Goal: Task Accomplishment & Management: Manage account settings

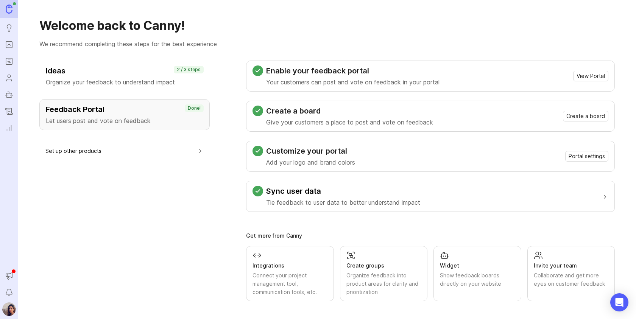
click at [83, 77] on div "Ideas Organize your feedback to understand impact" at bounding box center [125, 76] width 158 height 21
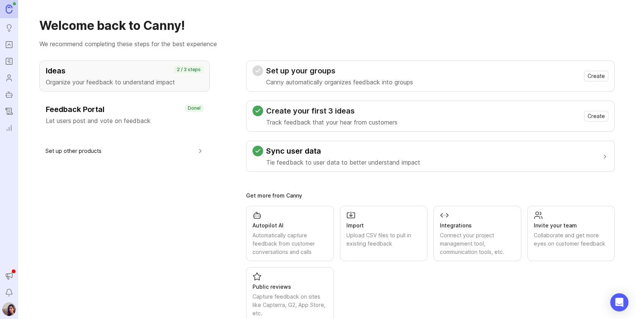
click at [423, 88] on div "Set up your groups Canny automatically organizes feedback into groups Create" at bounding box center [430, 76] width 369 height 31
click at [457, 65] on div "Set up your groups Canny automatically organizes feedback into groups Create" at bounding box center [430, 76] width 369 height 31
click at [595, 76] on span "Create" at bounding box center [596, 76] width 17 height 8
click at [113, 75] on h3 "Ideas" at bounding box center [125, 71] width 158 height 11
click at [314, 79] on p "Canny automatically organizes feedback into groups" at bounding box center [339, 82] width 147 height 9
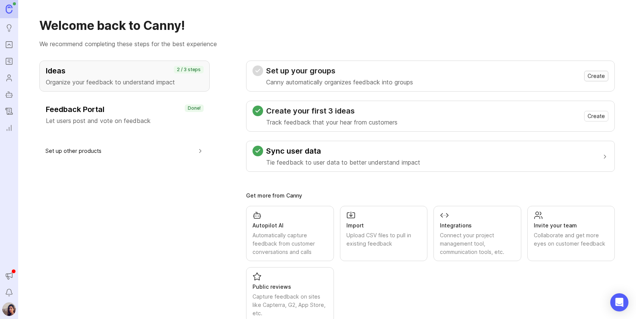
click at [600, 79] on span "Create" at bounding box center [596, 76] width 17 height 8
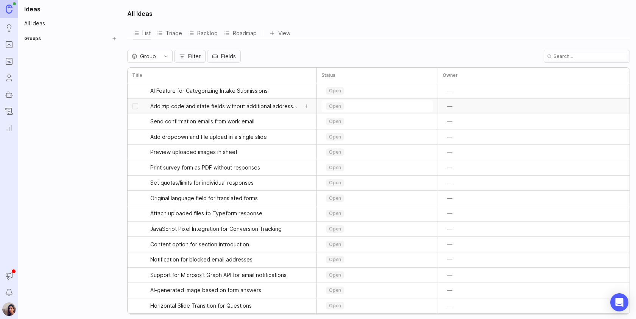
click at [242, 108] on span "Add zip code and state fields without additional address questions" at bounding box center [224, 107] width 148 height 8
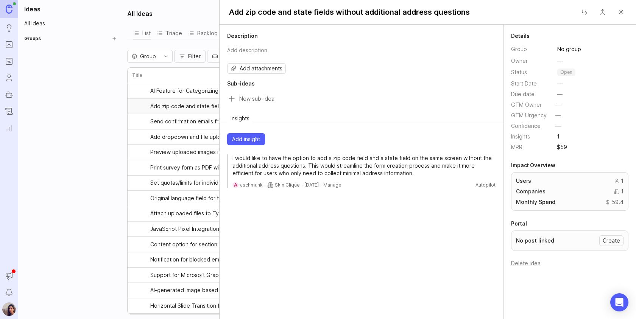
click at [624, 11] on button "Close" at bounding box center [620, 12] width 15 height 15
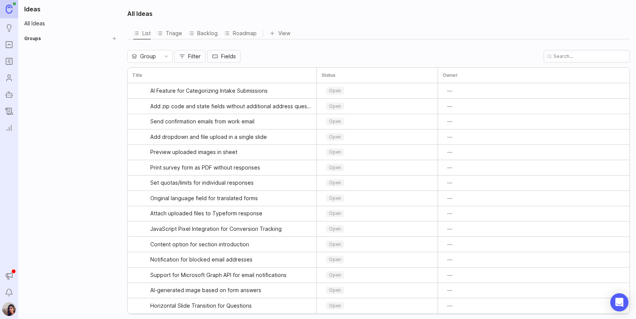
click at [115, 39] on button "Create Group" at bounding box center [114, 38] width 11 height 11
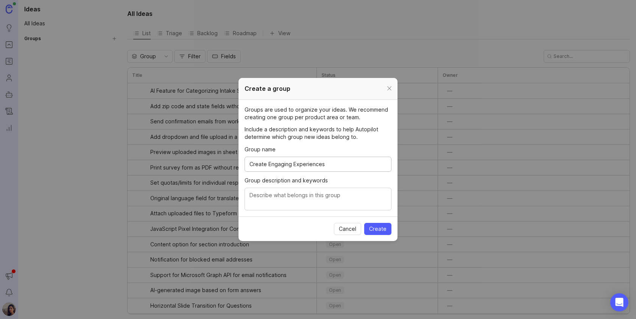
type input "Create Engaging Experiences"
click at [261, 199] on textarea "Group description and keywords" at bounding box center [318, 199] width 137 height 17
click at [260, 199] on textarea "Users" at bounding box center [318, 199] width 137 height 17
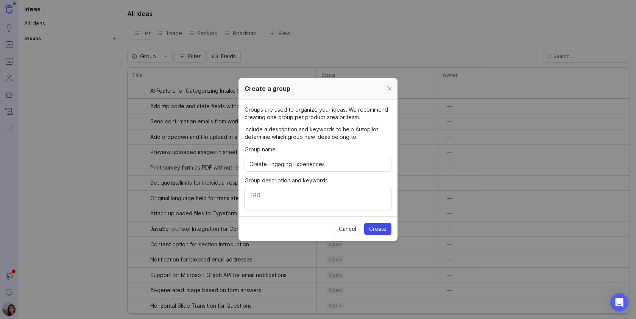
type textarea "TBD"
click at [382, 231] on span "Create" at bounding box center [377, 229] width 17 height 8
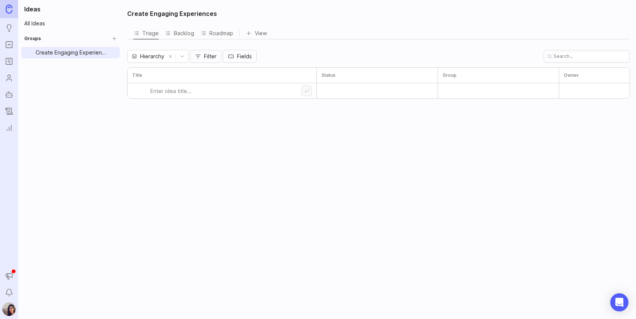
click at [114, 52] on html "Ideas Portal Roadmaps Users Autopilot Changelog Reporting Announcements Notific…" at bounding box center [318, 159] width 636 height 319
click at [111, 80] on span "Create Sub-Group" at bounding box center [117, 80] width 47 height 8
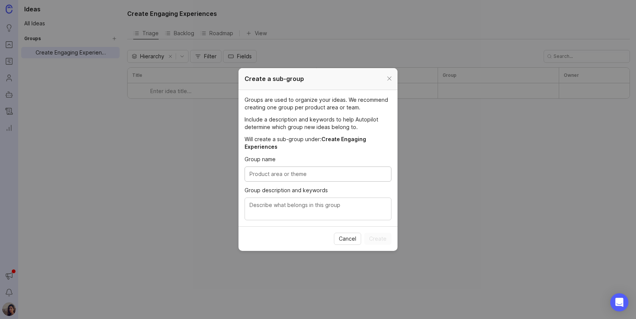
paste input "Branding & Customization"
type input "Branding & Customization"
click at [267, 204] on textarea "Group description and keywords" at bounding box center [318, 209] width 137 height 17
paste textarea "Features that allow users to tailor the form appearance and experience to match…"
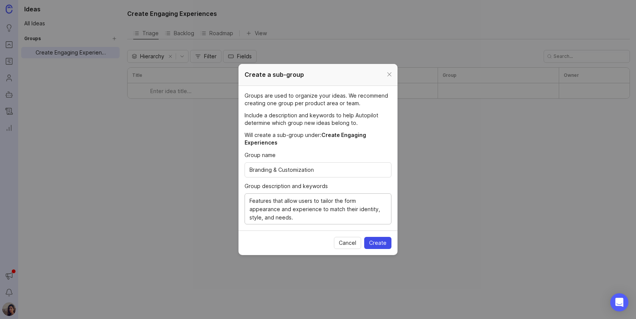
type textarea "Features that allow users to tailor the form appearance and experience to match…"
click at [384, 244] on span "Create" at bounding box center [377, 243] width 17 height 8
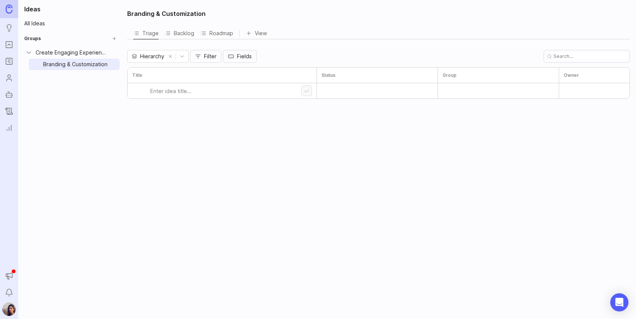
click at [66, 50] on div "Create Engaging Experiences" at bounding box center [72, 52] width 73 height 8
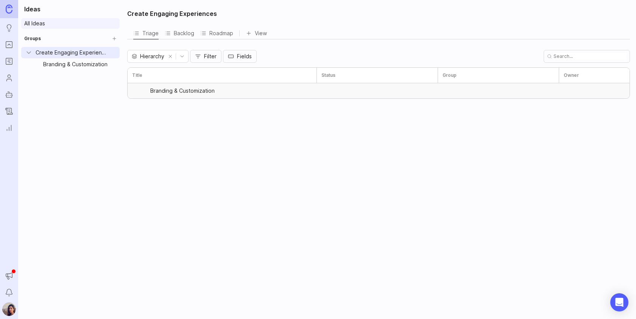
click at [40, 23] on link "All Ideas" at bounding box center [70, 23] width 98 height 11
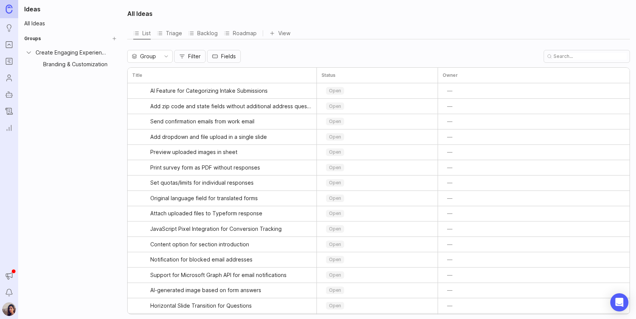
click at [114, 52] on html "Ideas Portal Roadmaps Users Autopilot Changelog Reporting Announcements Notific…" at bounding box center [318, 159] width 636 height 319
click at [109, 79] on span "Create Sub-Group" at bounding box center [117, 80] width 47 height 8
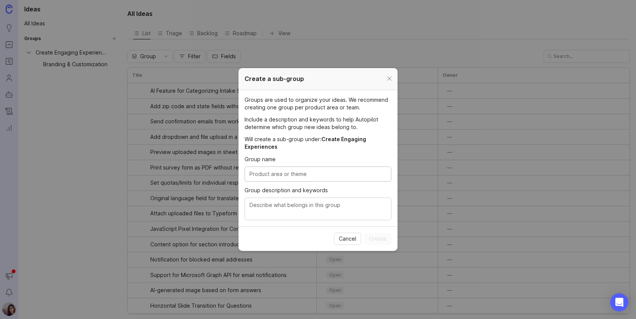
click at [272, 178] on input "Group name" at bounding box center [318, 174] width 137 height 8
paste input "Form Setup & Settings"
type input "Form Setup & Settings"
click at [257, 211] on textarea "Group description and keywords" at bounding box center [318, 209] width 137 height 17
paste textarea "Elements that allow you to set up, track, and refine the form's structure and f…"
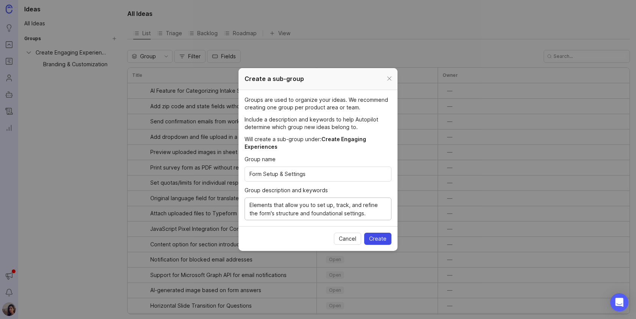
type textarea "Elements that allow you to set up, track, and refine the form's structure and f…"
click at [381, 237] on span "Create" at bounding box center [377, 239] width 17 height 8
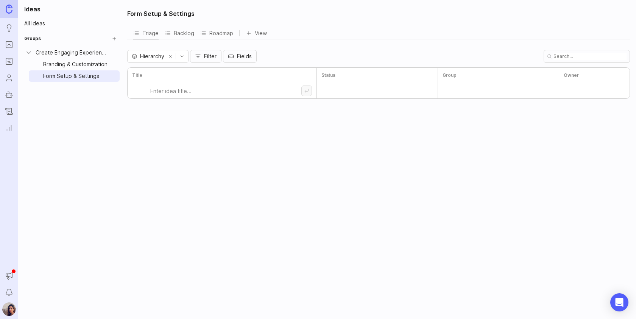
click at [114, 53] on html "Ideas Portal Roadmaps Users Autopilot Changelog Reporting Announcements Notific…" at bounding box center [318, 159] width 636 height 319
click at [109, 79] on span "Create Sub-Group" at bounding box center [117, 80] width 47 height 8
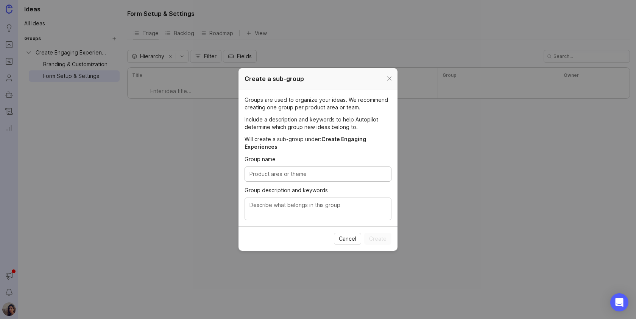
paste input "Blocks"
type input "Blocks"
click at [275, 214] on textarea "Group description and keywords" at bounding box center [318, 209] width 137 height 17
paste textarea "Modular elements of content used to build the form."
type textarea "Modular elements of content used to build the form."
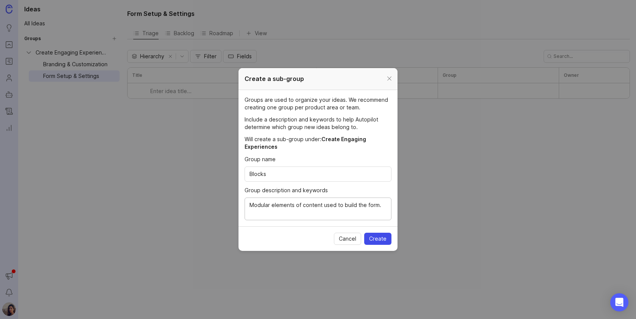
click at [383, 236] on span "Create" at bounding box center [377, 239] width 17 height 8
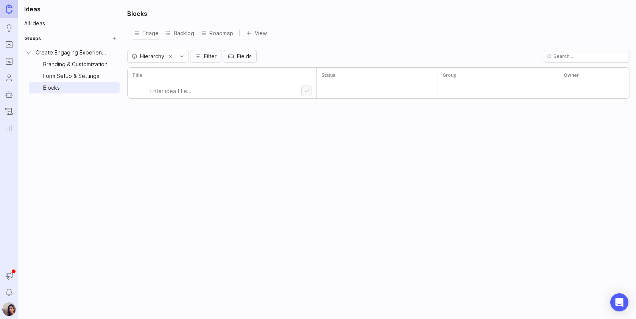
click at [83, 53] on div "Create Engaging Experiences" at bounding box center [72, 52] width 73 height 8
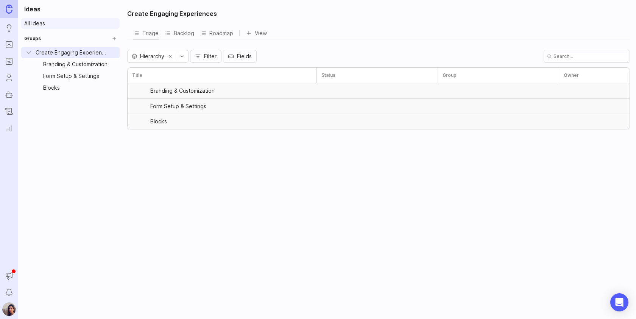
click at [37, 23] on link "All Ideas" at bounding box center [70, 23] width 98 height 11
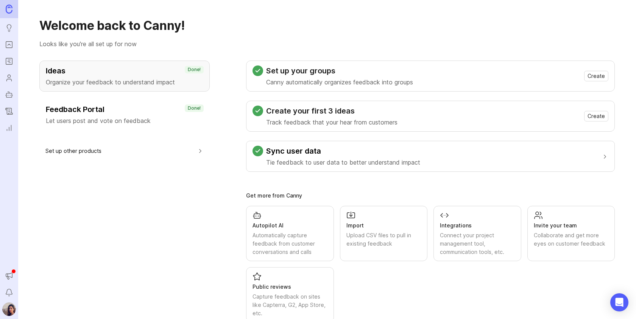
click at [72, 115] on div "Feedback Portal Let users post and vote on feedback" at bounding box center [125, 114] width 158 height 21
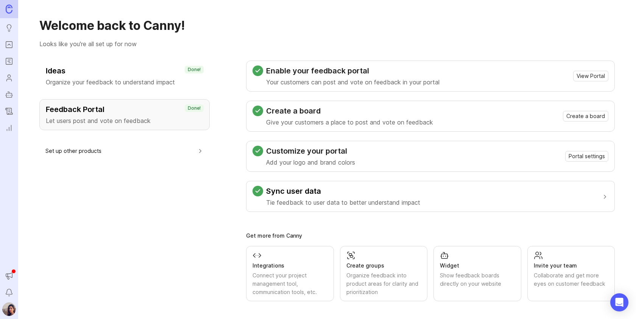
click at [192, 126] on div "Feedback Portal Let users post and vote on feedback Done!" at bounding box center [124, 114] width 170 height 31
click at [590, 78] on span "View Portal" at bounding box center [591, 76] width 28 height 8
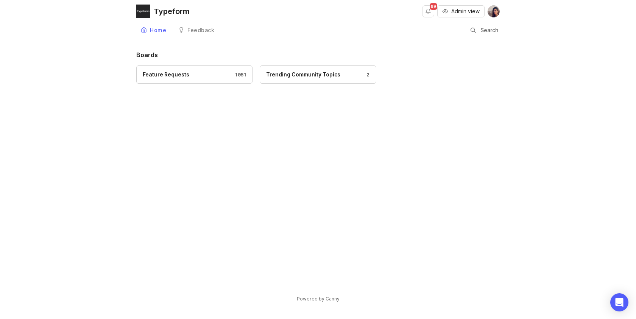
click at [193, 75] on div "Feature Requests 1951" at bounding box center [194, 74] width 103 height 8
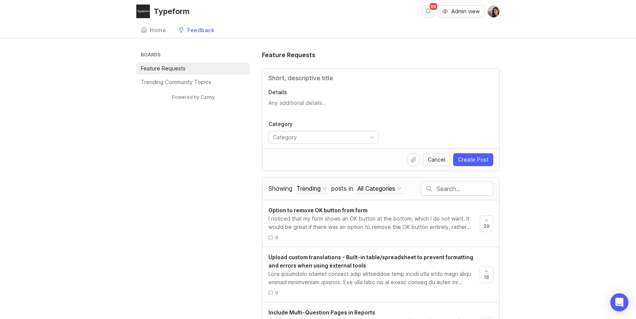
click at [155, 31] on div "Home" at bounding box center [158, 30] width 16 height 5
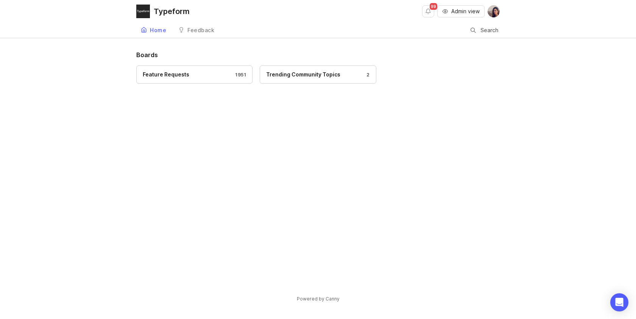
click at [203, 33] on div "Feedback" at bounding box center [200, 30] width 27 height 5
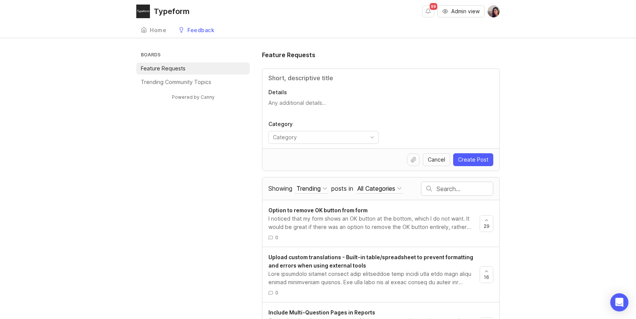
click at [168, 11] on div "Typeform" at bounding box center [172, 12] width 36 height 8
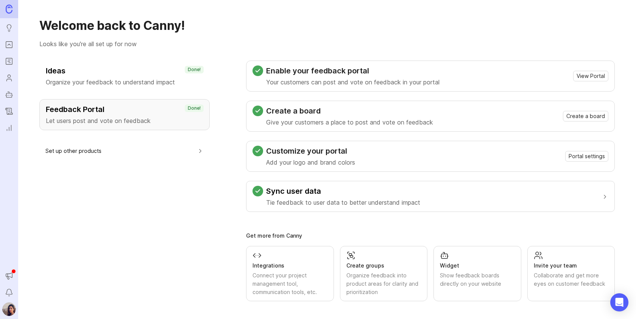
click at [481, 148] on div "Customize your portal Add your logo and brand colors Portal settings" at bounding box center [431, 156] width 356 height 21
click at [380, 200] on p "Tie feedback to user data to better understand impact" at bounding box center [343, 202] width 154 height 9
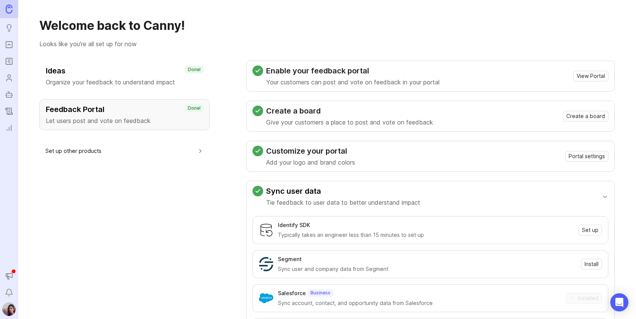
click at [87, 151] on button "Set up other products" at bounding box center [124, 150] width 158 height 17
click at [12, 8] on img at bounding box center [9, 9] width 7 height 9
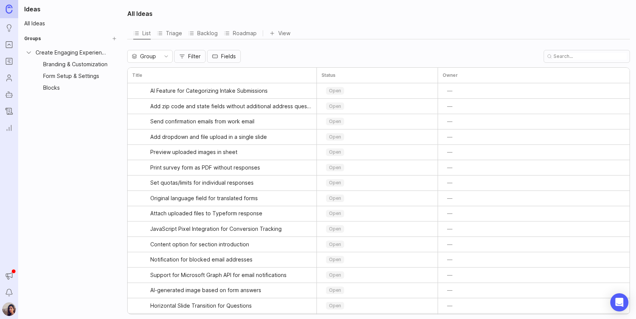
click at [7, 45] on icon "Portal" at bounding box center [9, 44] width 8 height 9
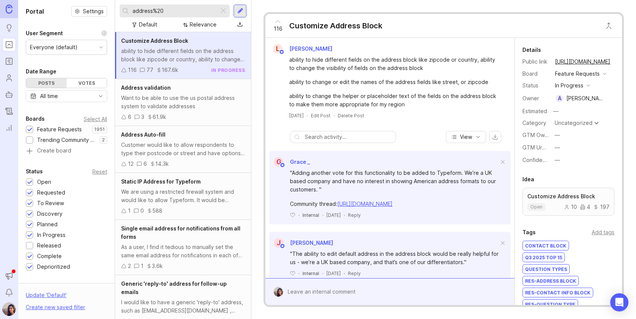
click at [158, 12] on input "address%20" at bounding box center [174, 11] width 83 height 8
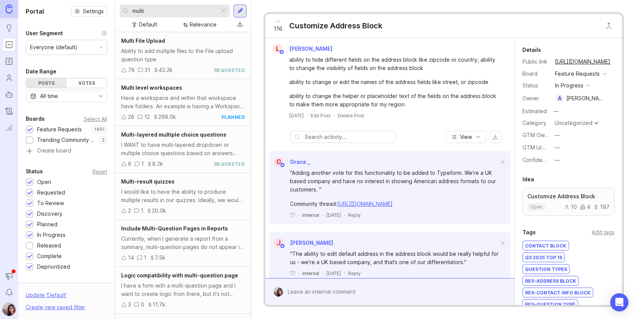
type input "multi"
click at [186, 24] on div at bounding box center [185, 24] width 6 height 5
click at [225, 10] on div at bounding box center [223, 11] width 9 height 10
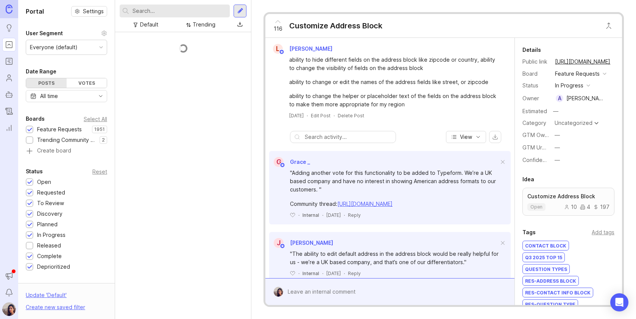
scroll to position [10, 0]
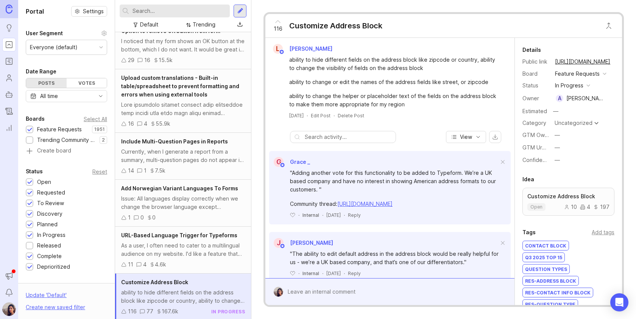
click at [200, 25] on div "Trending" at bounding box center [204, 24] width 23 height 8
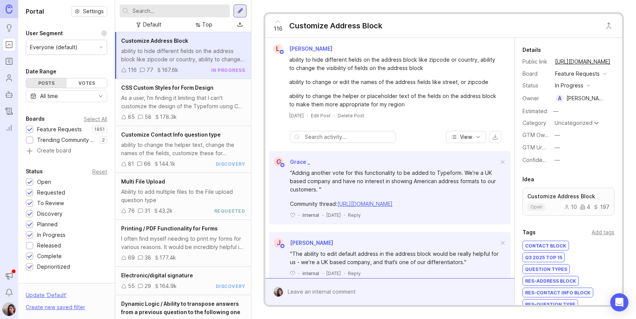
click at [29, 243] on div at bounding box center [29, 246] width 5 height 6
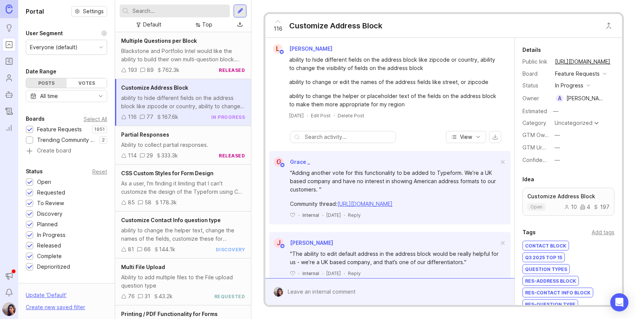
click at [157, 47] on div "Blackstone and Portfolio Intel would like the ability to build their own multi-…" at bounding box center [183, 55] width 124 height 17
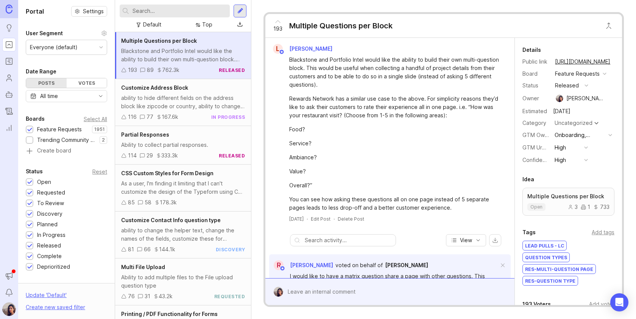
click at [588, 86] on div "button" at bounding box center [587, 86] width 4 height 4
click at [462, 48] on div "L [PERSON_NAME]" at bounding box center [389, 49] width 243 height 10
click at [174, 14] on input "text" at bounding box center [180, 11] width 94 height 8
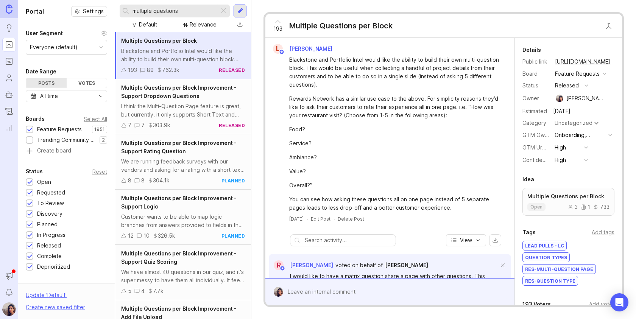
type input "multiple questions"
click at [183, 102] on div "I think the Multi-Question Page feature is great, but currently, it only suppor…" at bounding box center [183, 110] width 124 height 17
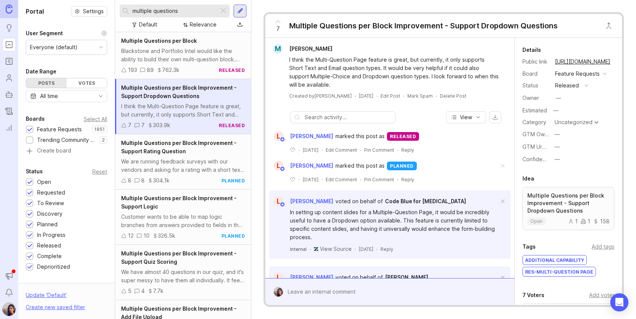
click at [194, 49] on div "Blackstone and Portfolio Intel would like the ability to build their own multi-…" at bounding box center [183, 55] width 124 height 17
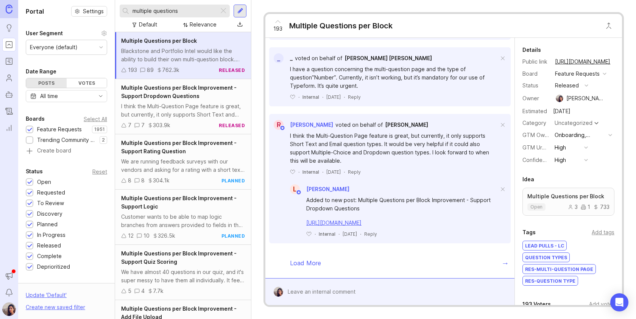
scroll to position [916, 0]
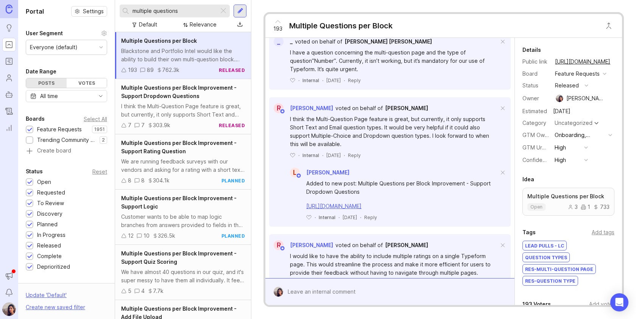
click at [172, 98] on span "Multiple Questions per Block Improvement - Support Dropdown Questions" at bounding box center [178, 91] width 115 height 15
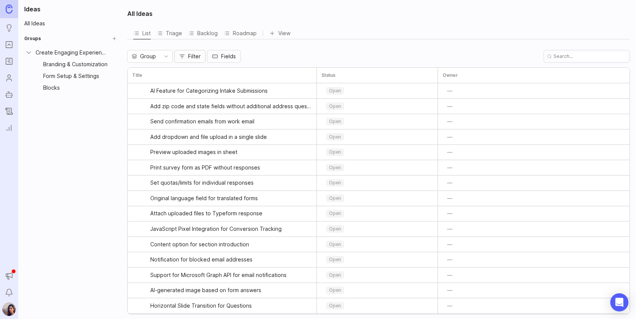
click at [185, 57] on button "Filter" at bounding box center [189, 56] width 31 height 13
click at [625, 9] on button "Close" at bounding box center [624, 10] width 11 height 11
click at [167, 58] on icon "toggle icon" at bounding box center [166, 56] width 12 height 6
click at [282, 48] on div "All Ideas List Triage Backlog Roadmap View To pick up a draggable item, press t…" at bounding box center [379, 159] width 513 height 319
click at [584, 53] on input "text" at bounding box center [590, 56] width 73 height 7
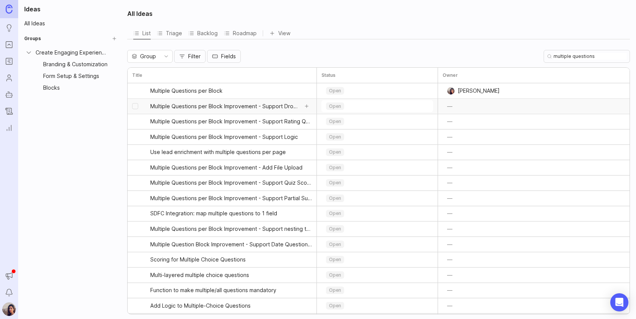
type input "multiple questions"
click at [173, 92] on span "Multiple Questions per Block" at bounding box center [186, 91] width 72 height 8
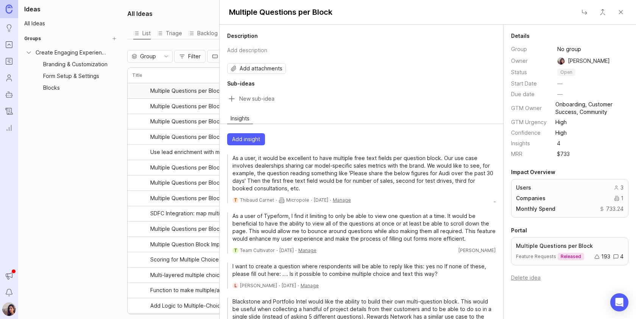
click at [232, 99] on icon at bounding box center [231, 99] width 5 height 0
click at [246, 97] on input "Sub-idea title" at bounding box center [367, 99] width 256 height 11
click at [244, 94] on input "Multi-Question Page" at bounding box center [353, 99] width 229 height 11
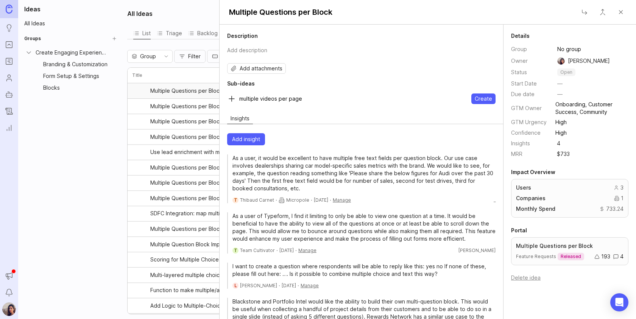
click at [241, 97] on input "multiple videos per page" at bounding box center [353, 99] width 229 height 11
type input "Multiple videos per page"
click at [489, 98] on span "Create" at bounding box center [483, 99] width 17 height 8
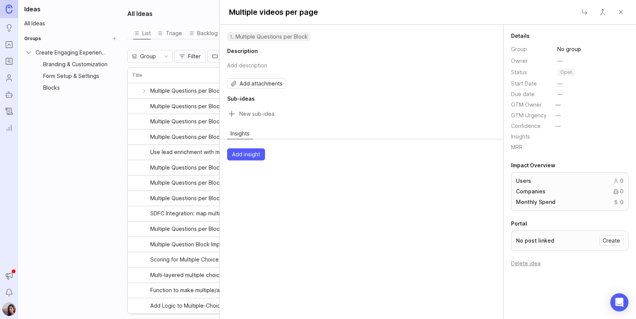
click at [563, 72] on p "open" at bounding box center [566, 72] width 12 height 6
click at [573, 119] on p "planned" at bounding box center [570, 120] width 18 height 6
click at [529, 261] on button "Delete idea" at bounding box center [526, 263] width 30 height 6
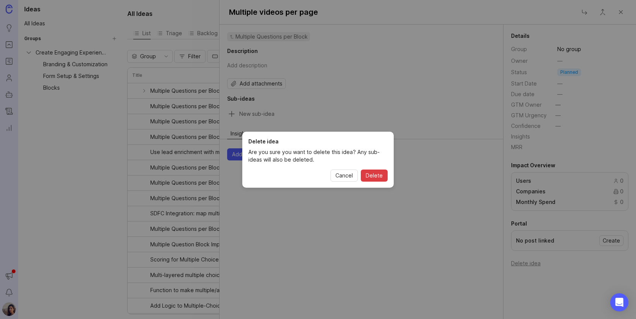
click at [383, 176] on button "Delete" at bounding box center [374, 176] width 27 height 12
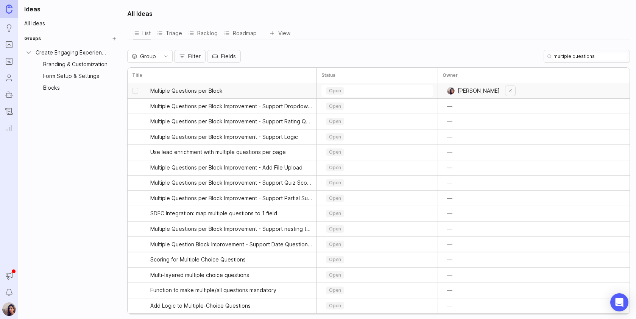
click at [505, 92] on button "Clear user" at bounding box center [510, 91] width 11 height 11
click at [582, 55] on input "multiple questions" at bounding box center [590, 56] width 73 height 7
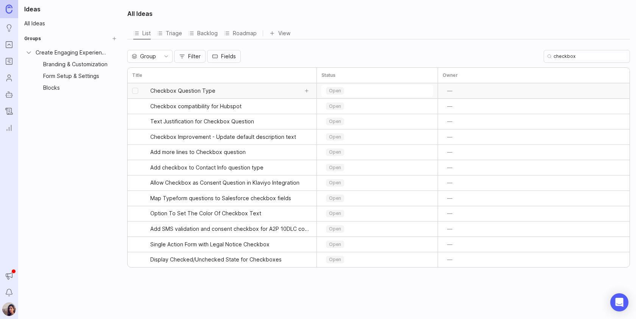
type input "checkbox"
click at [183, 93] on span "Checkbox Question Type" at bounding box center [182, 91] width 65 height 8
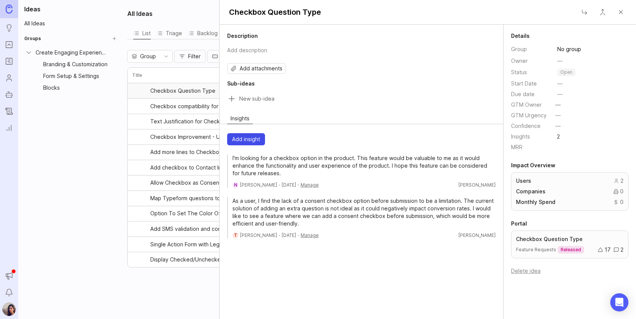
click at [250, 136] on span "Add insight" at bounding box center [246, 140] width 28 height 8
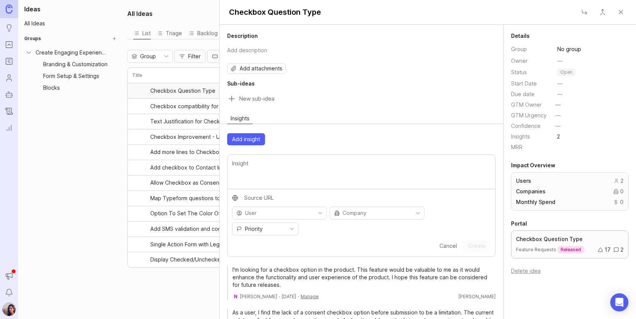
click at [602, 248] on icon at bounding box center [600, 249] width 5 height 5
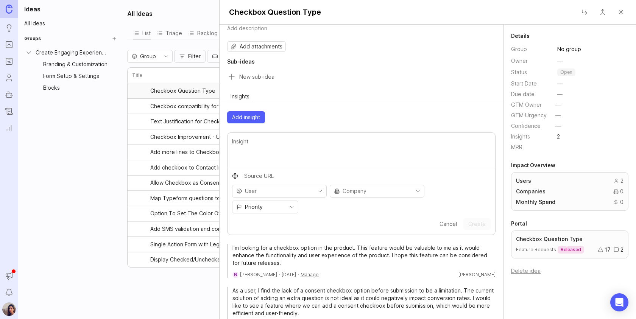
click at [314, 189] on icon "toggle icon" at bounding box center [320, 191] width 12 height 6
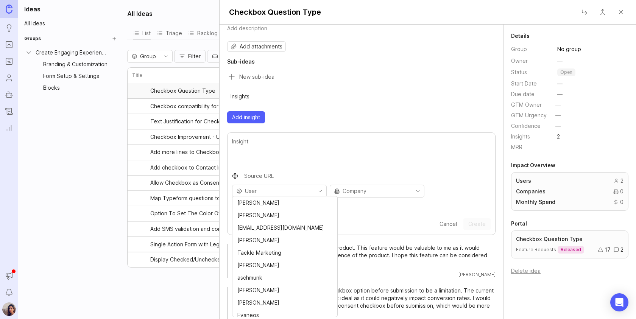
click at [366, 172] on input "text" at bounding box center [365, 176] width 242 height 8
type input "https://"
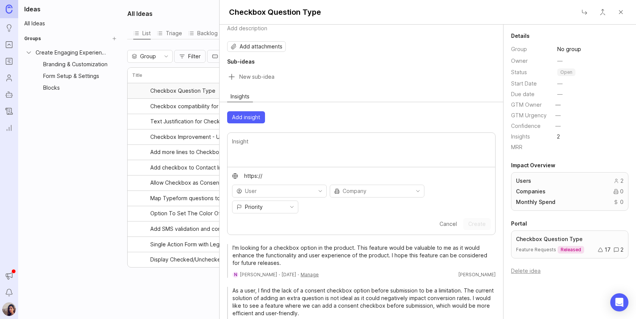
click at [257, 148] on textarea at bounding box center [361, 149] width 259 height 25
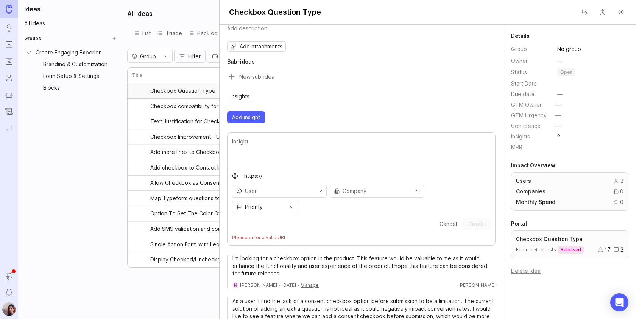
click at [623, 11] on button "Close" at bounding box center [620, 12] width 15 height 15
